Goal: Transaction & Acquisition: Purchase product/service

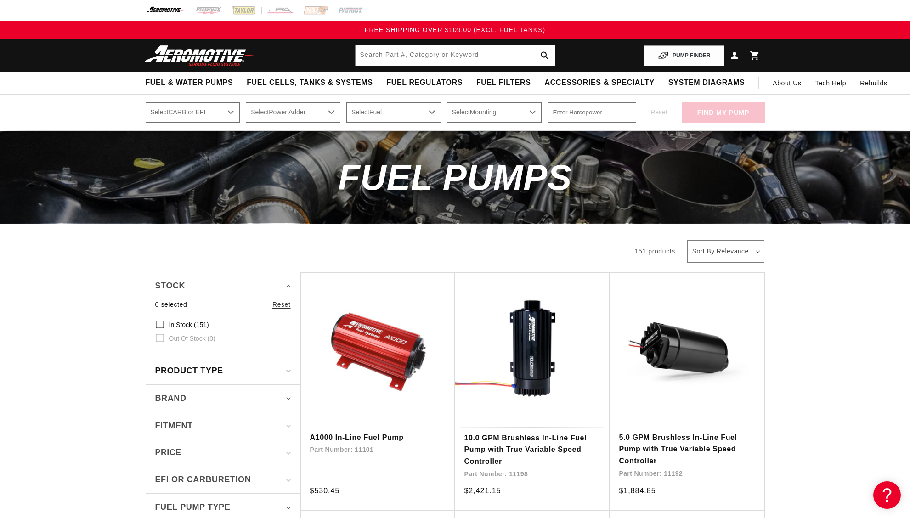
click at [282, 370] on div "Product type" at bounding box center [219, 370] width 128 height 13
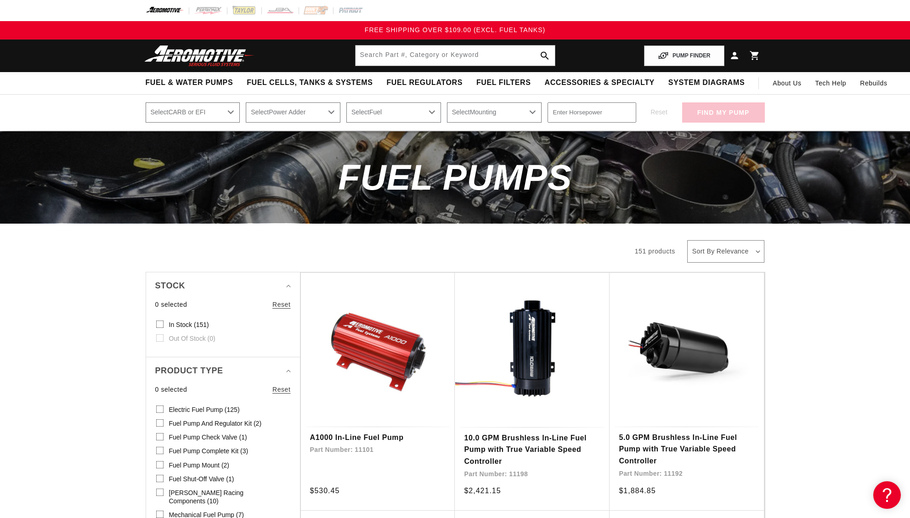
click at [158, 410] on input "Electric Fuel Pump (125) Electric Fuel Pump (125 products)" at bounding box center [159, 410] width 7 height 7
checkbox input "true"
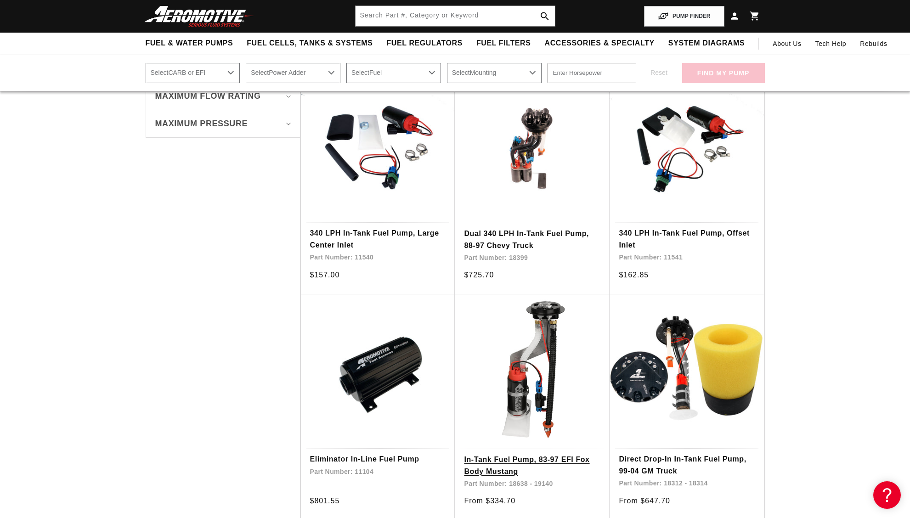
scroll to position [375, 0]
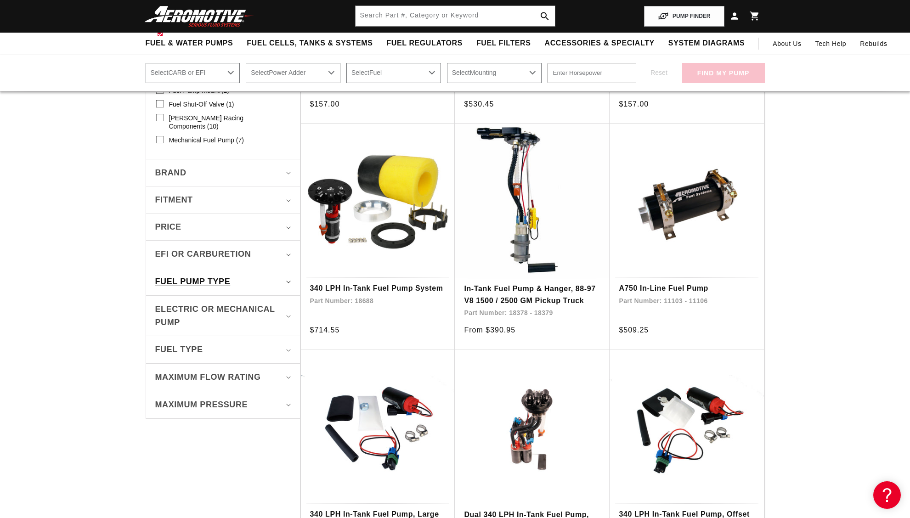
click at [284, 270] on summary "Fuel Pump Type" at bounding box center [222, 281] width 135 height 27
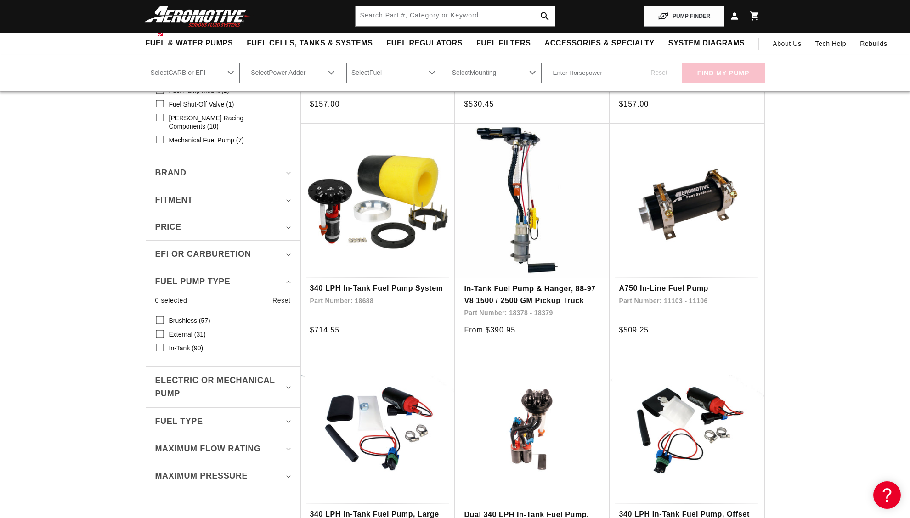
click at [159, 318] on input "Brushless (57) Brushless (57 products)" at bounding box center [159, 321] width 7 height 7
checkbox input "true"
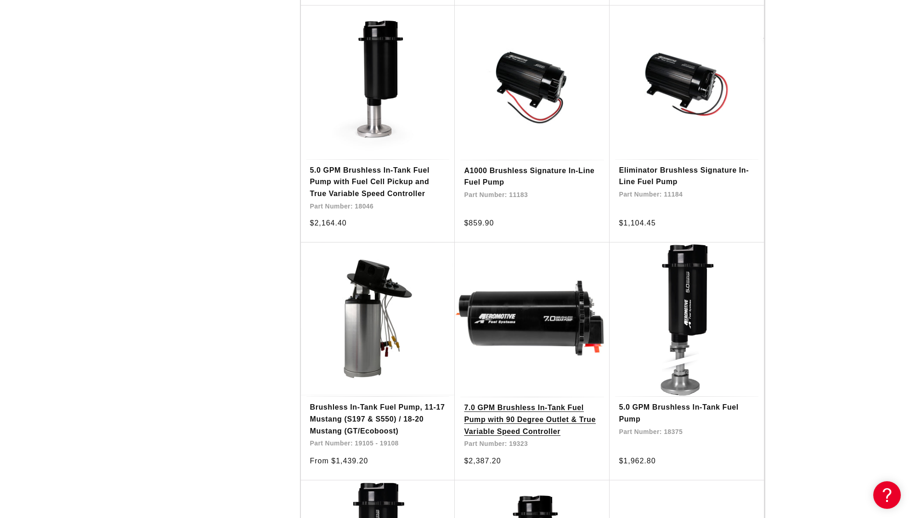
scroll to position [1359, 0]
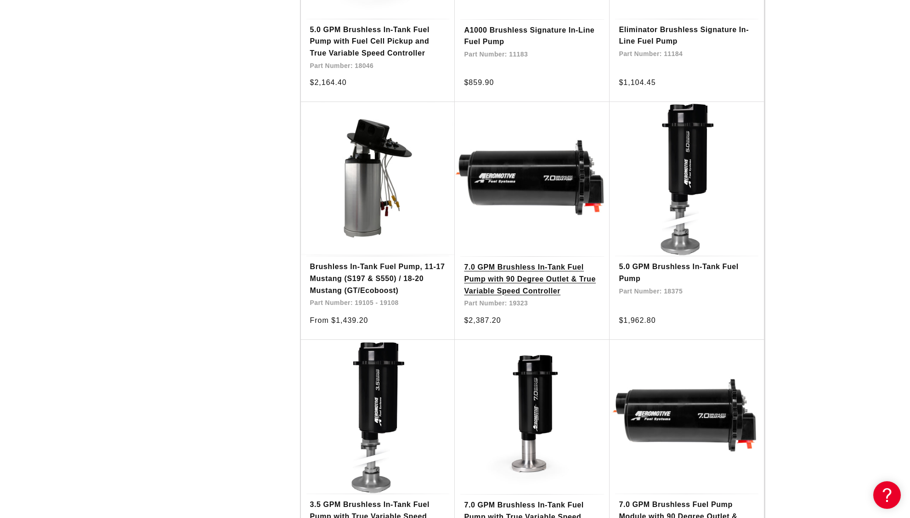
click at [518, 270] on link "7.0 GPM Brushless In-Tank Fuel Pump with 90 Degree Outlet & True Variable Speed…" at bounding box center [532, 278] width 136 height 35
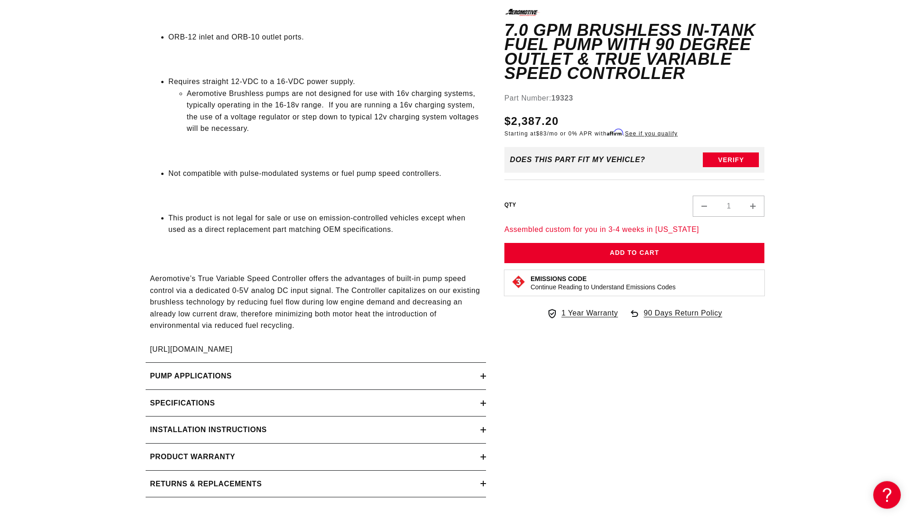
scroll to position [1171, 0]
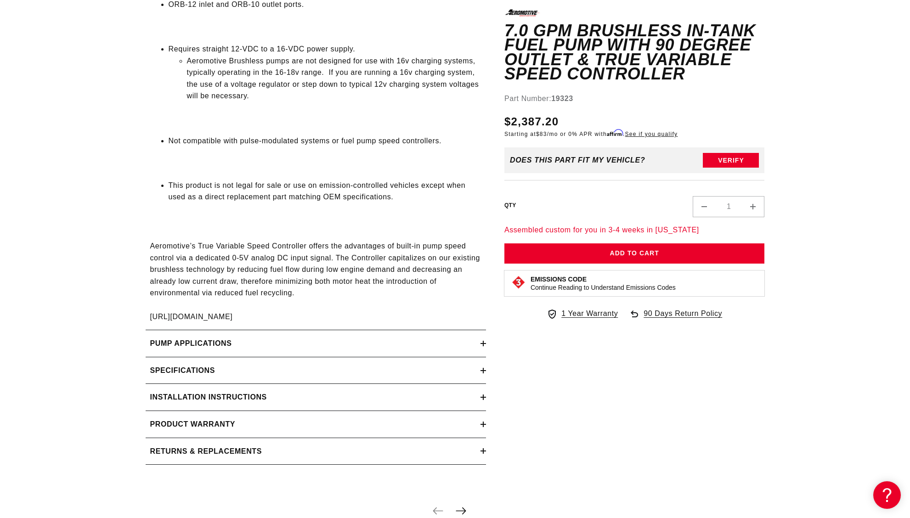
click at [481, 372] on icon at bounding box center [483, 371] width 6 height 6
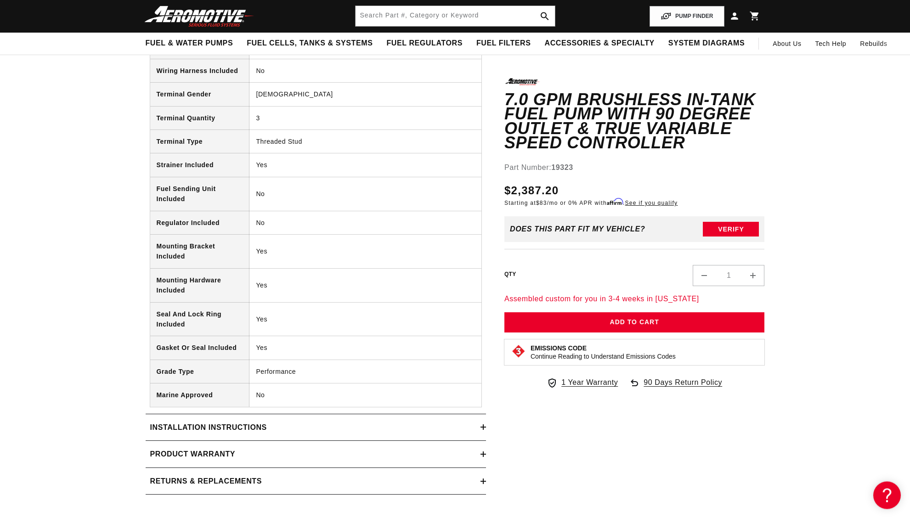
scroll to position [1921, 0]
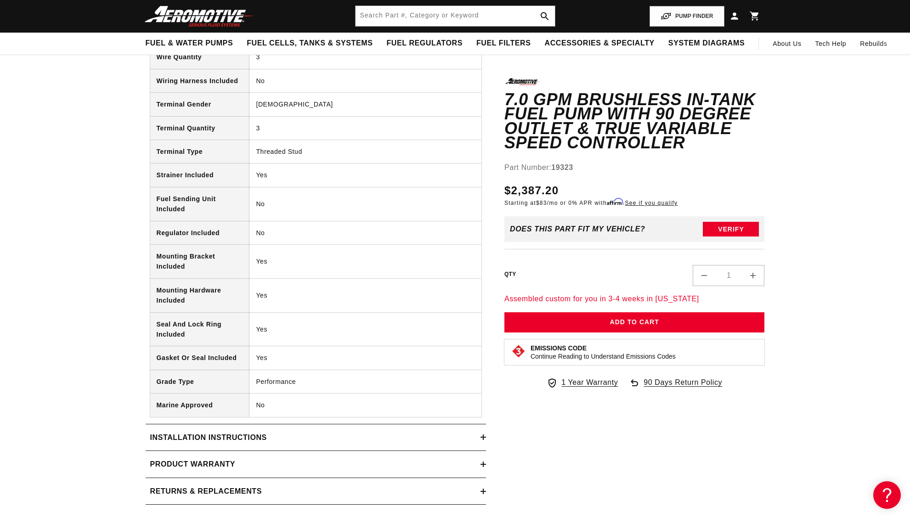
click at [485, 440] on icon at bounding box center [483, 437] width 6 height 6
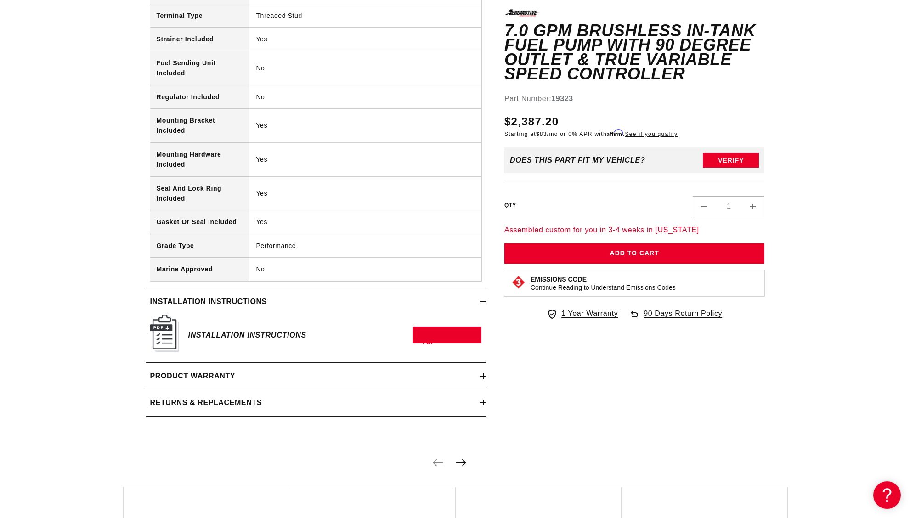
scroll to position [2155, 0]
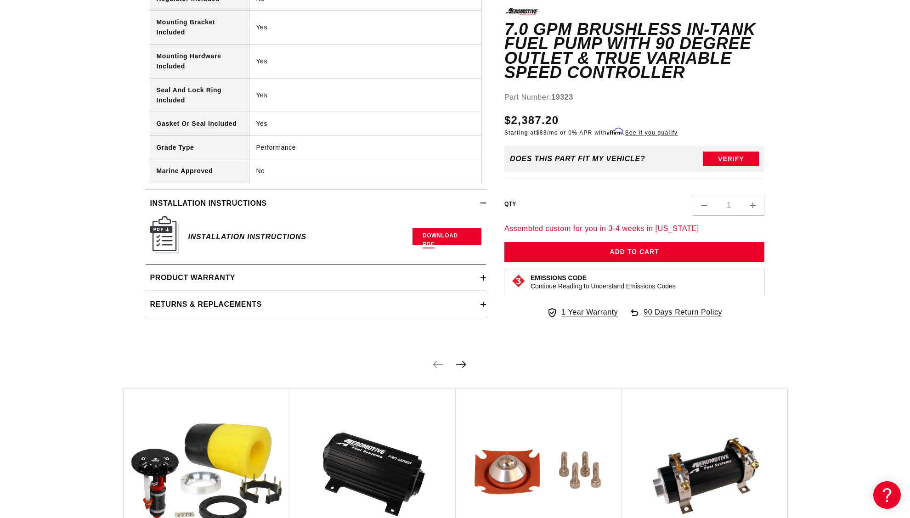
click at [442, 238] on link "Download PDF" at bounding box center [446, 236] width 69 height 17
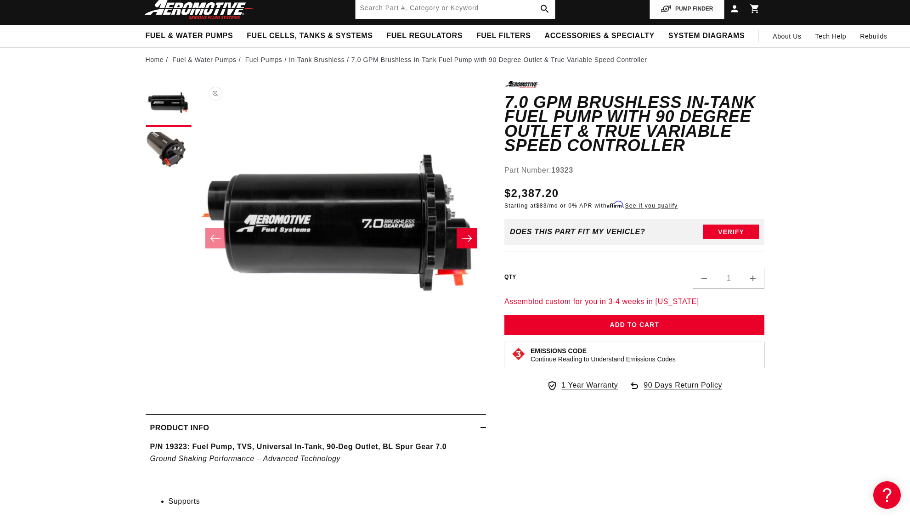
scroll to position [0, 0]
